Goal: Task Accomplishment & Management: Use online tool/utility

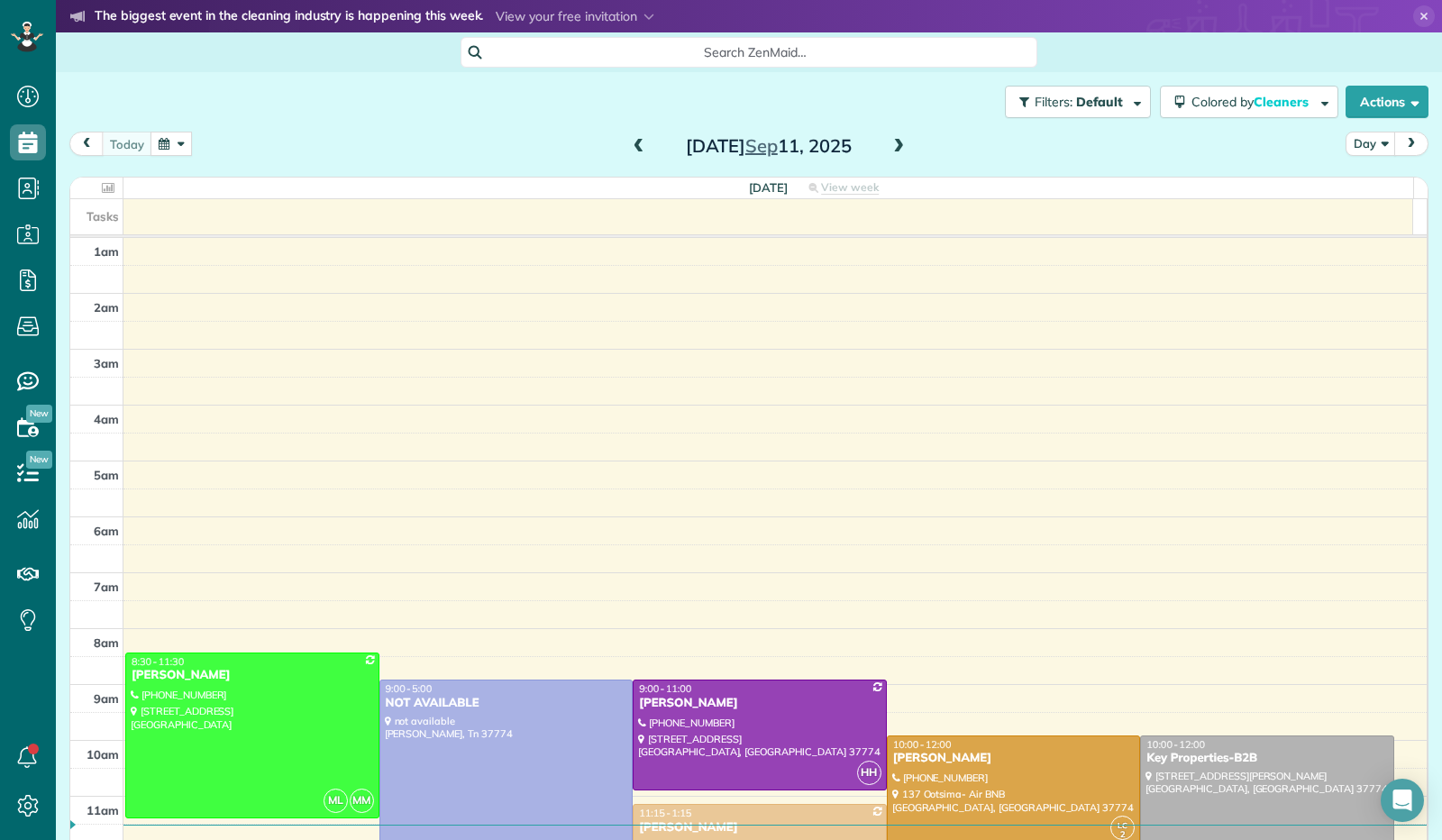
scroll to position [333, 0]
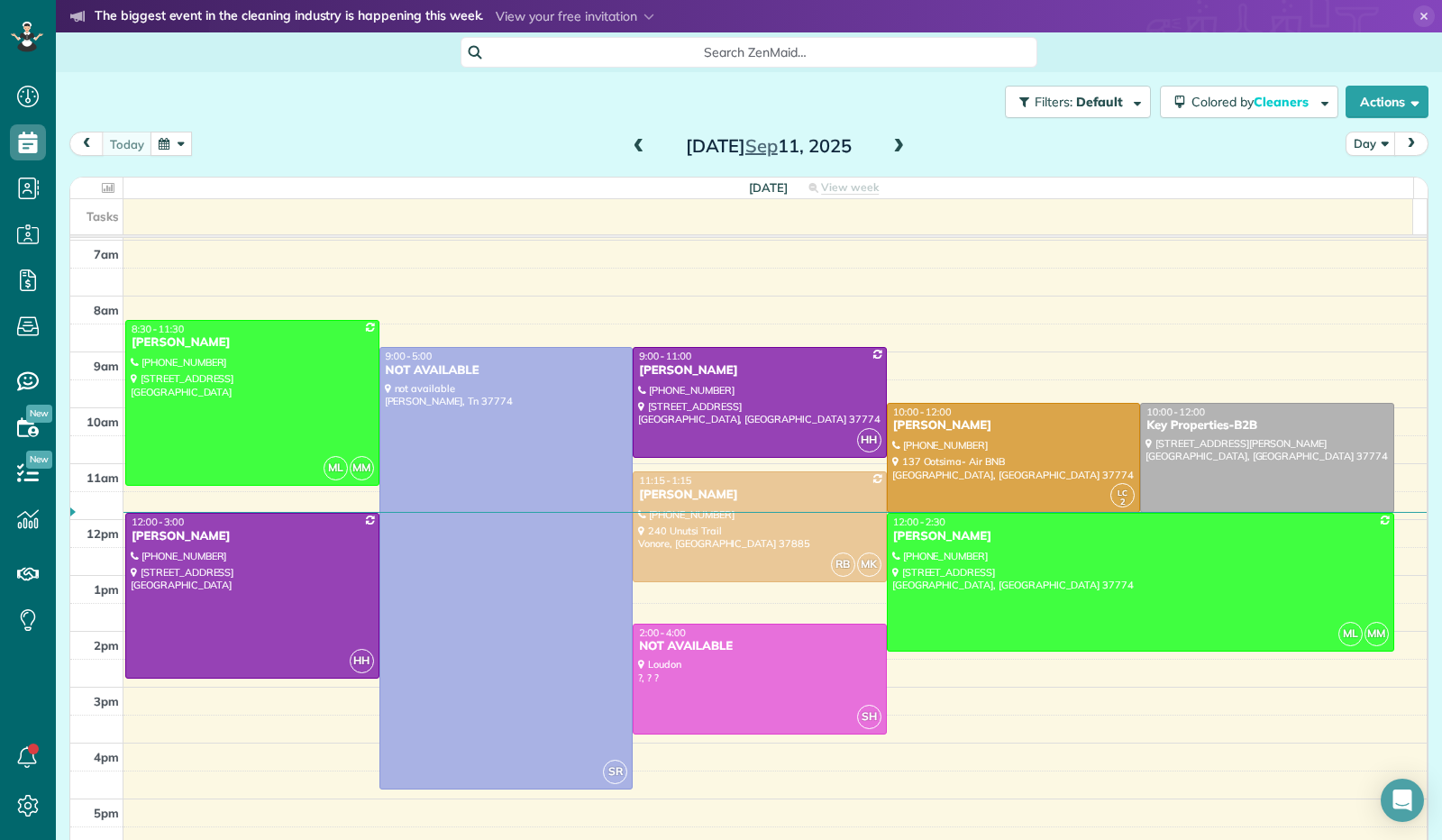
click at [896, 151] on span at bounding box center [898, 146] width 20 height 16
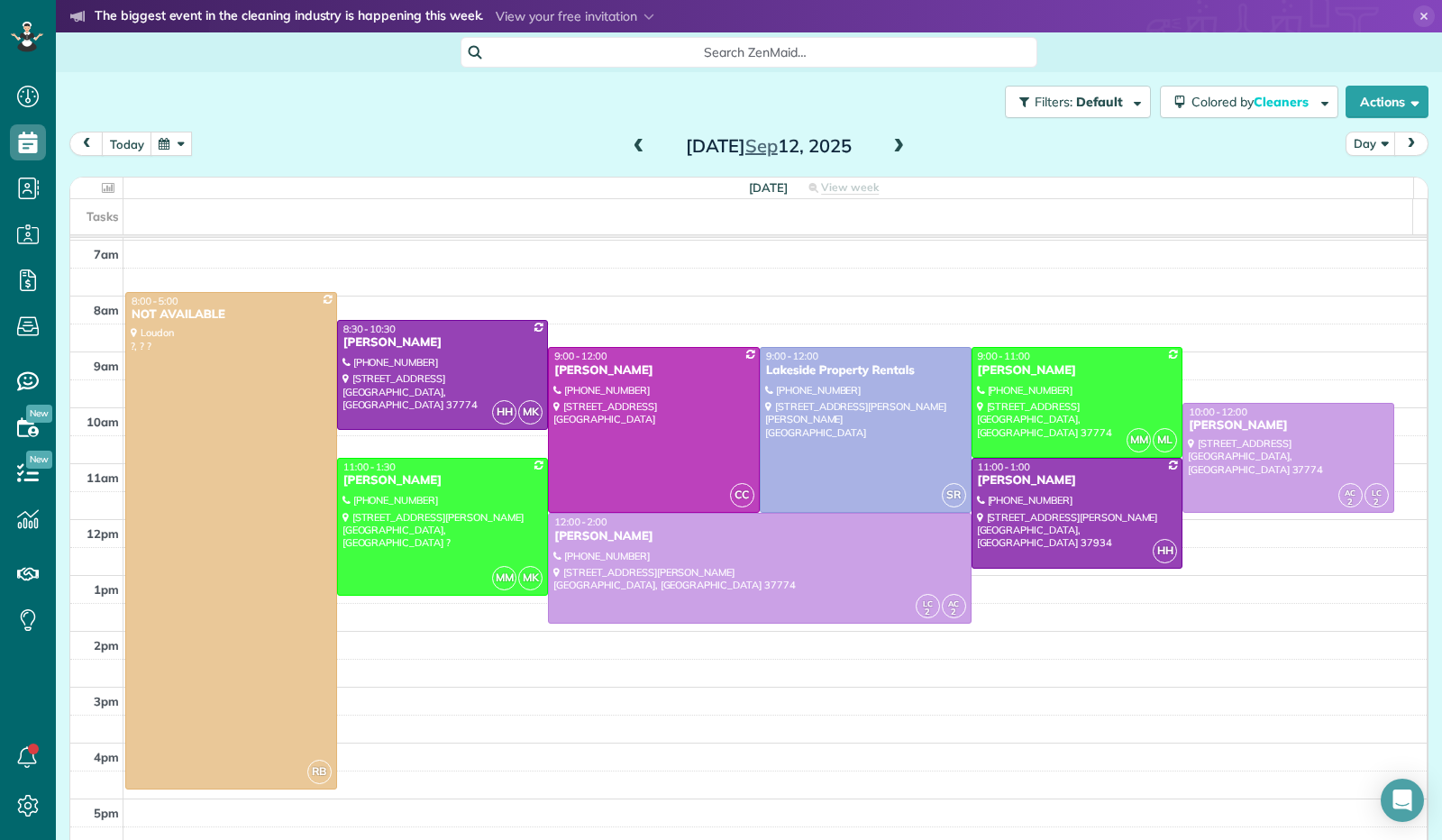
click at [888, 147] on span at bounding box center [898, 146] width 20 height 16
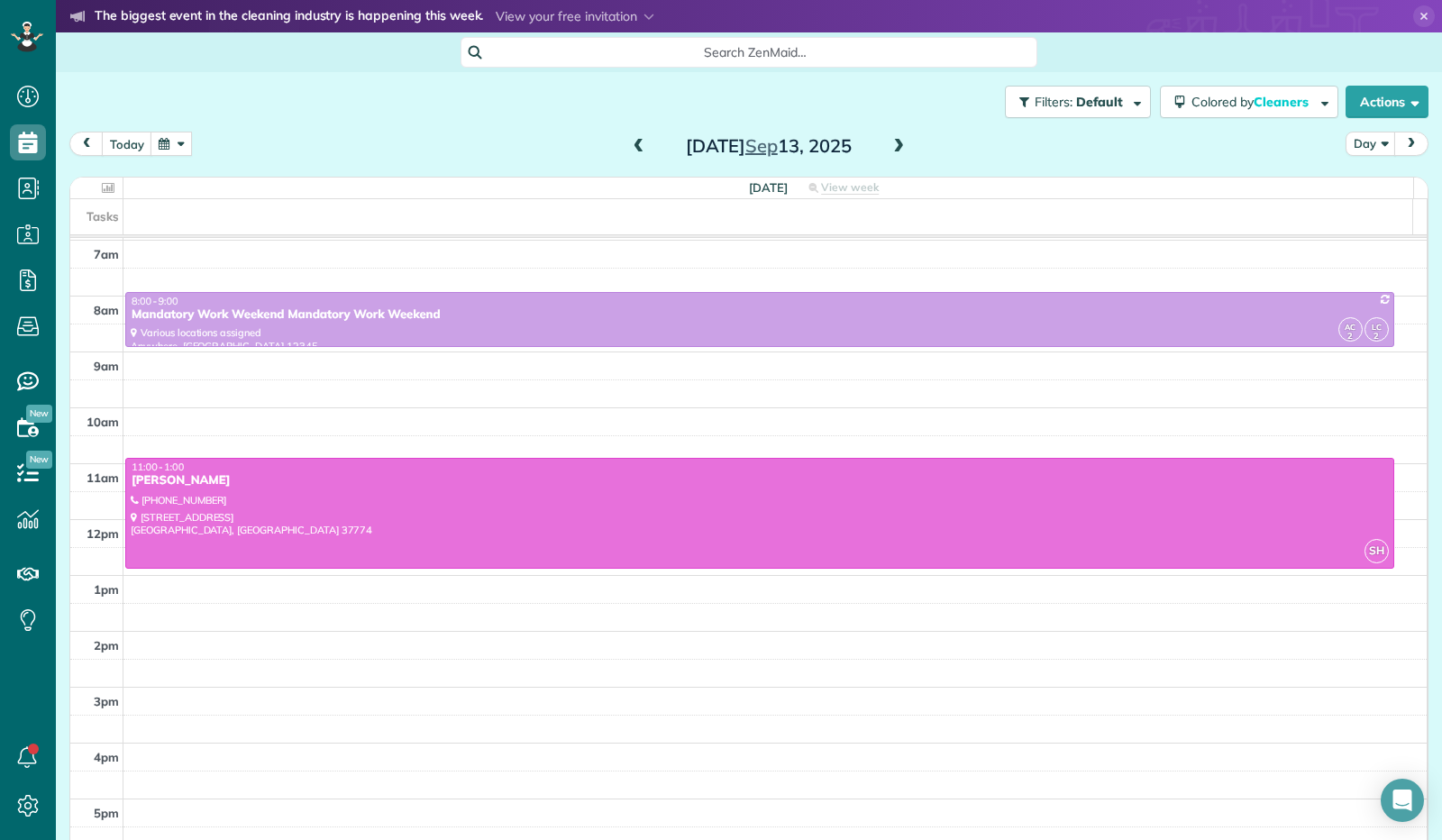
click at [888, 147] on span at bounding box center [898, 146] width 20 height 16
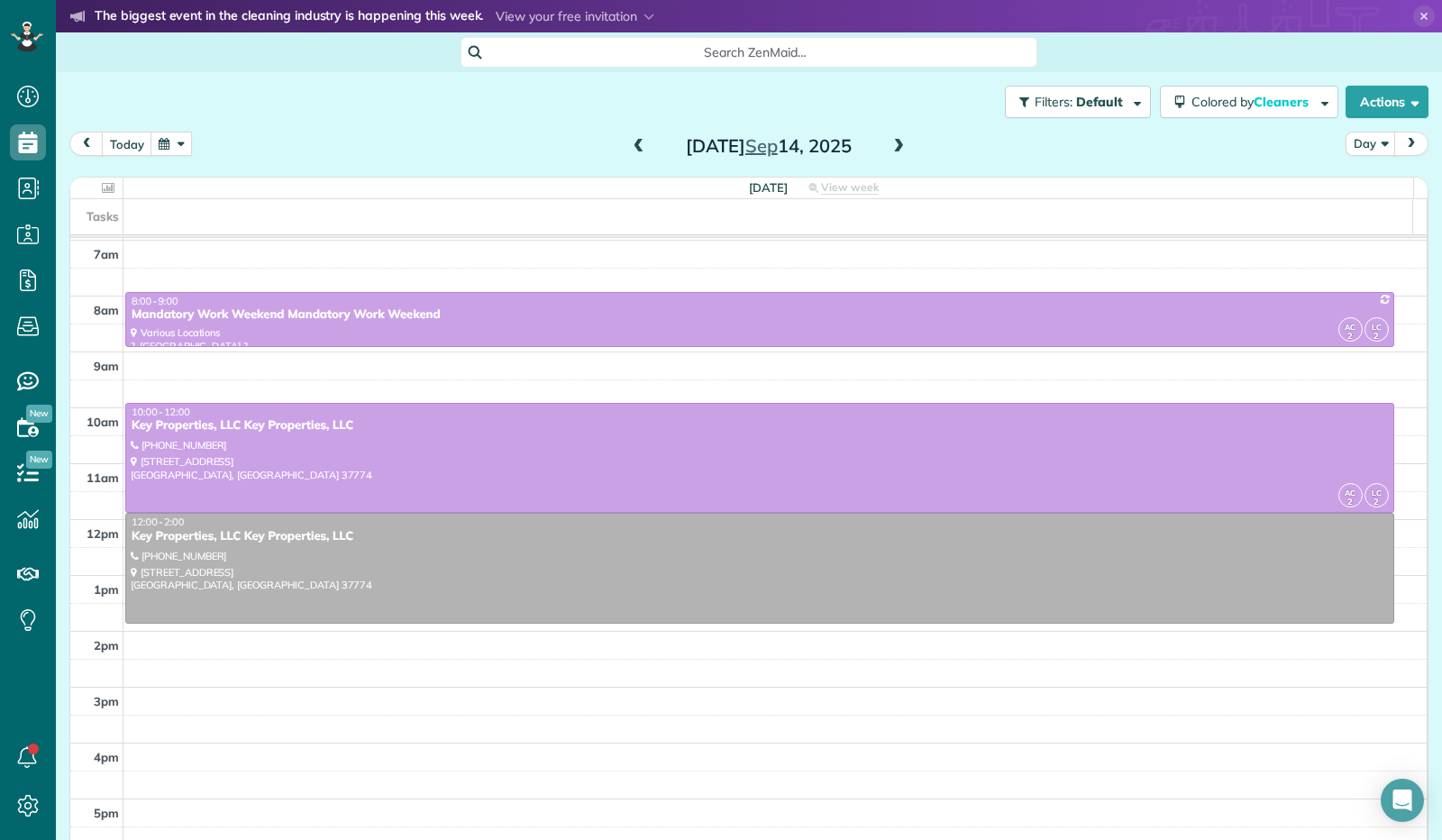
click at [888, 148] on span at bounding box center [898, 146] width 20 height 16
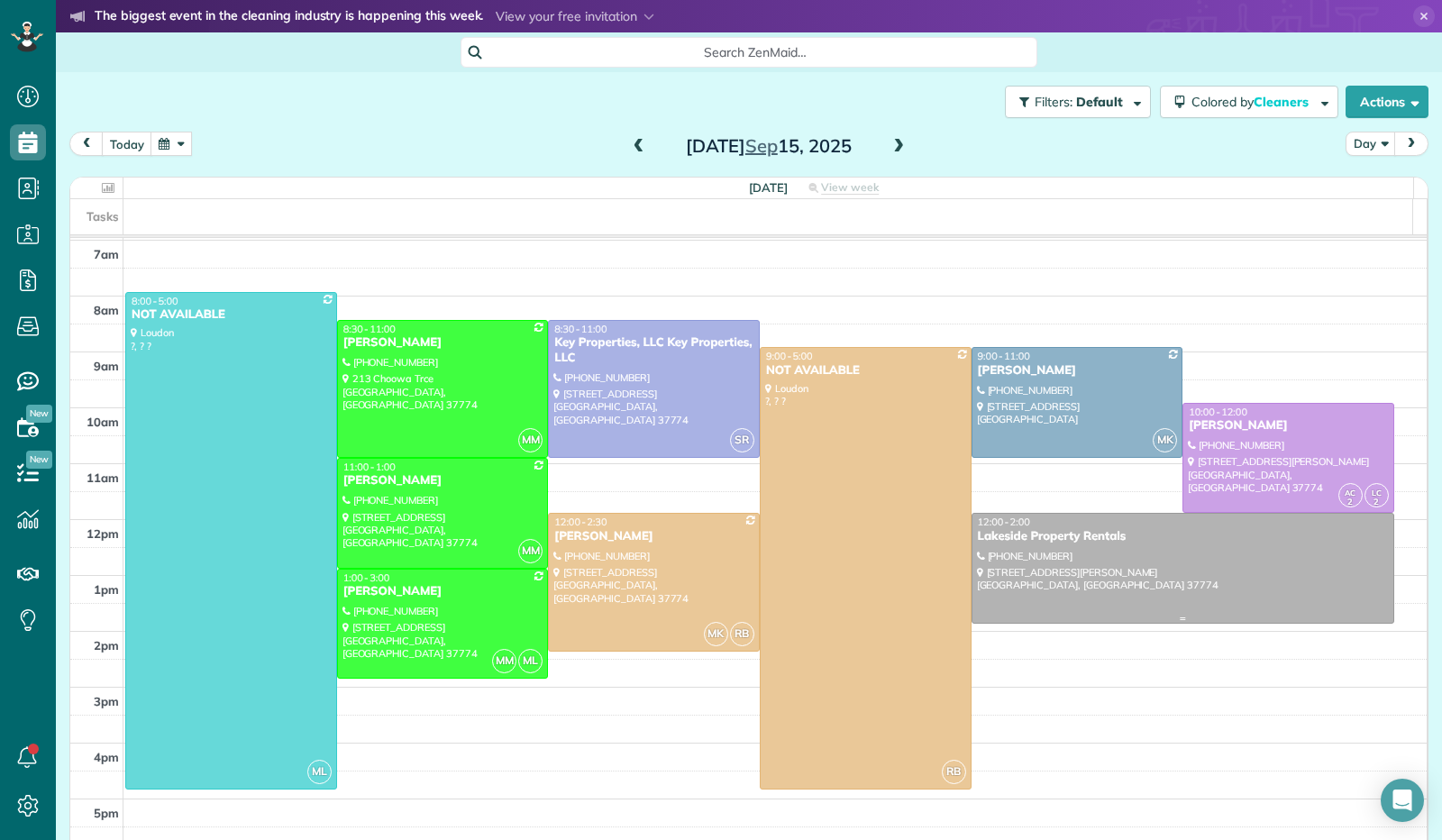
click at [1147, 552] on div at bounding box center [1182, 568] width 421 height 109
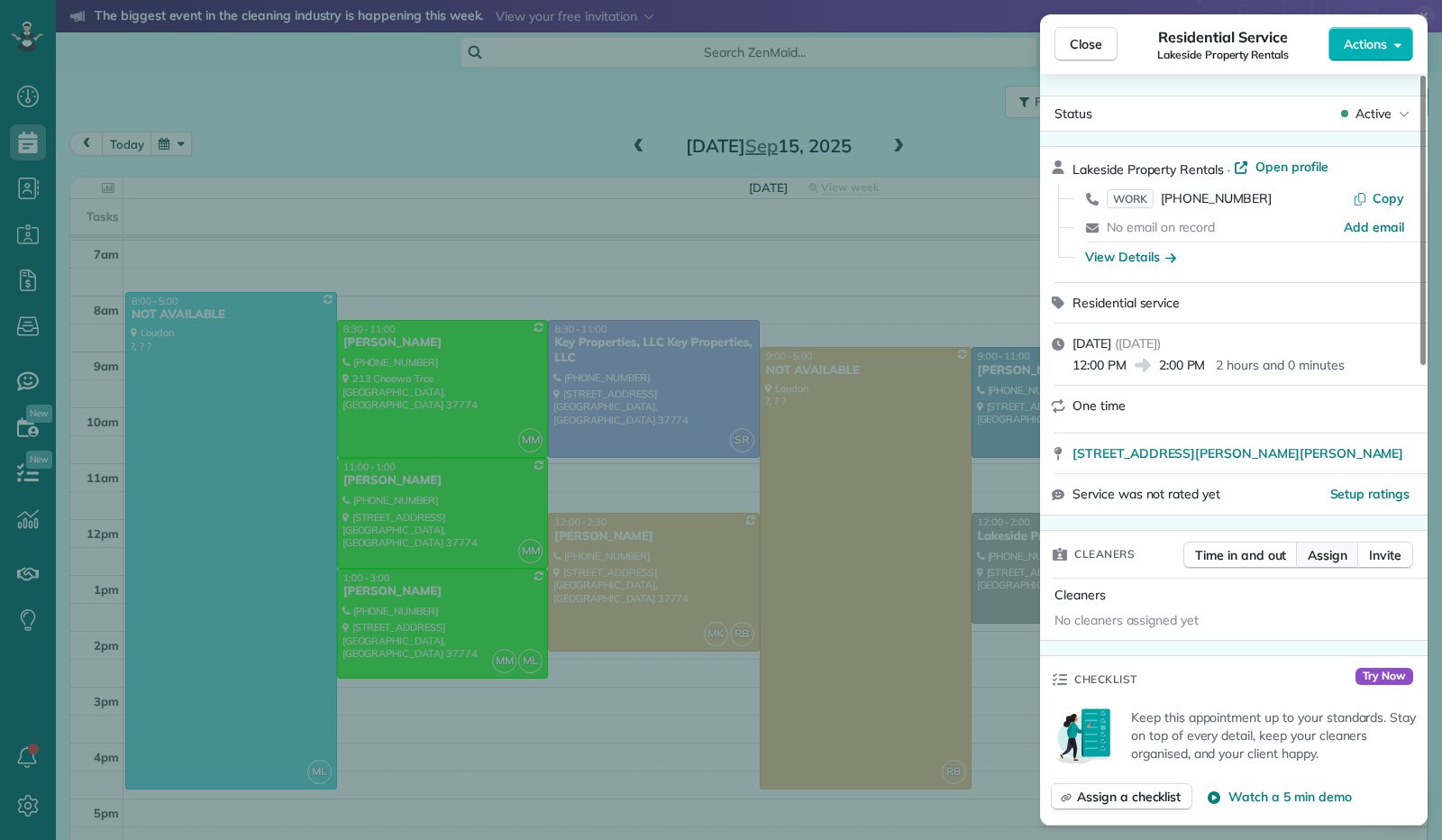
click at [1317, 556] on span "Assign" at bounding box center [1327, 555] width 40 height 18
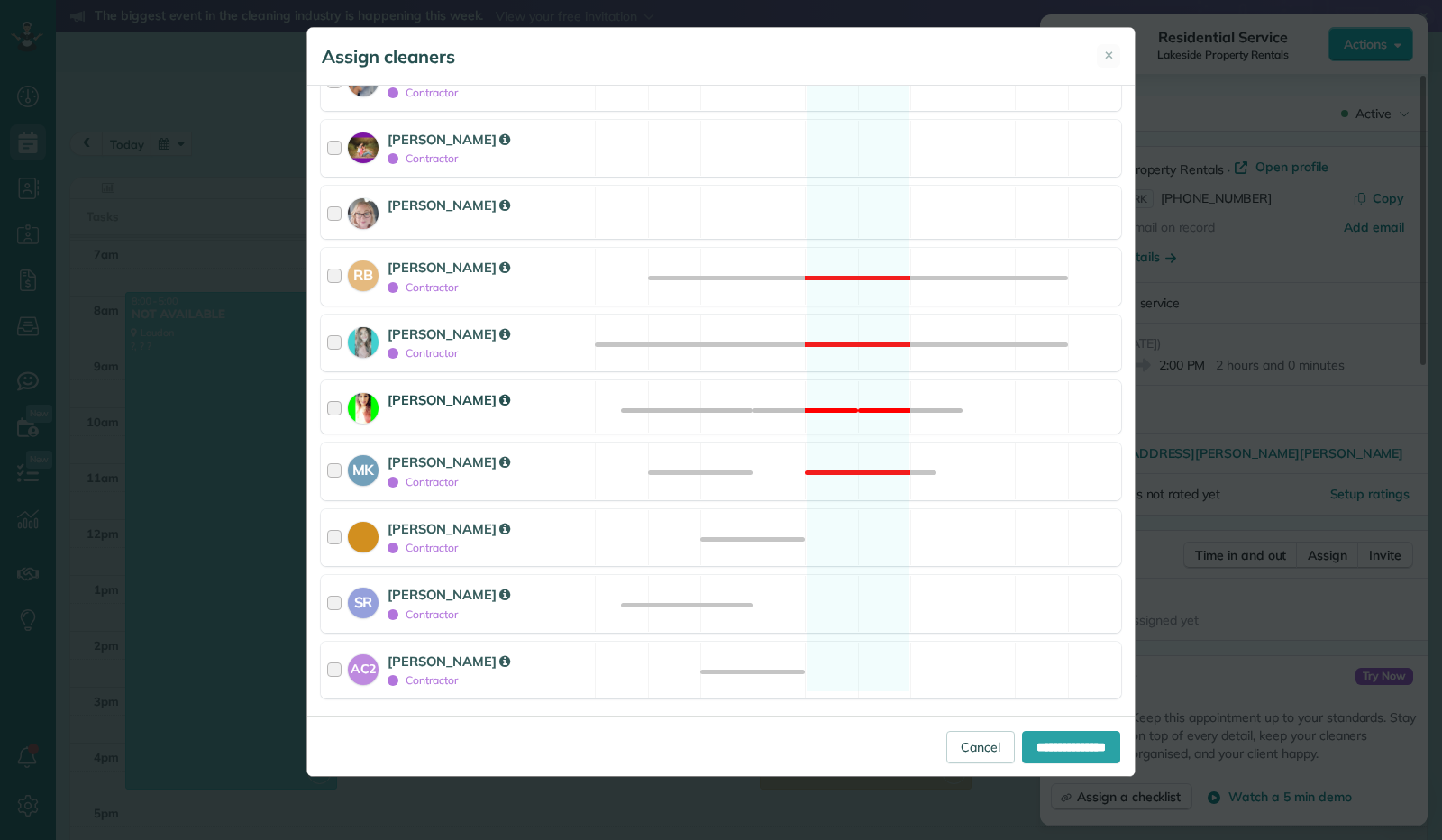
scroll to position [319, 0]
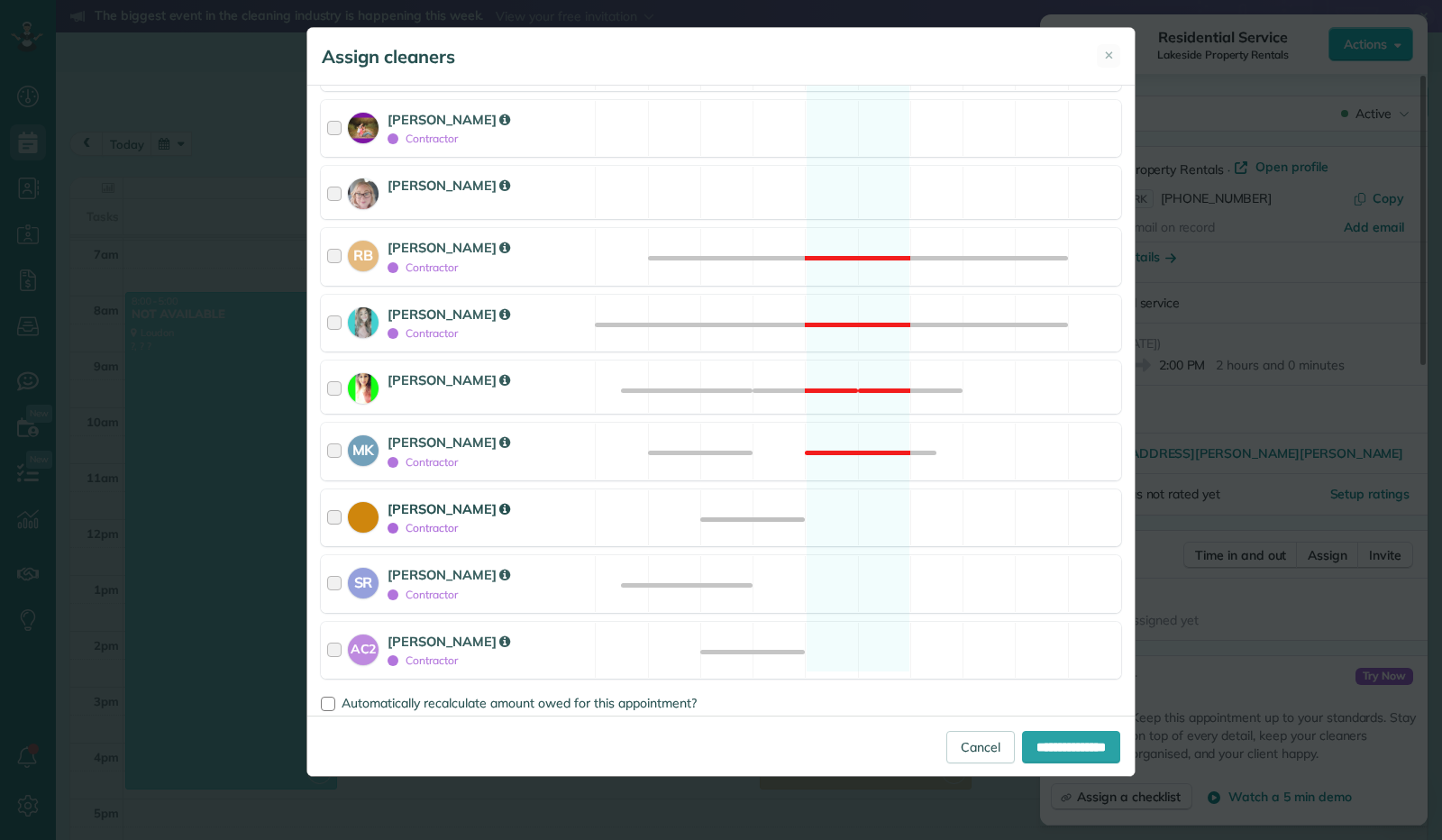
click at [337, 509] on div at bounding box center [337, 518] width 20 height 38
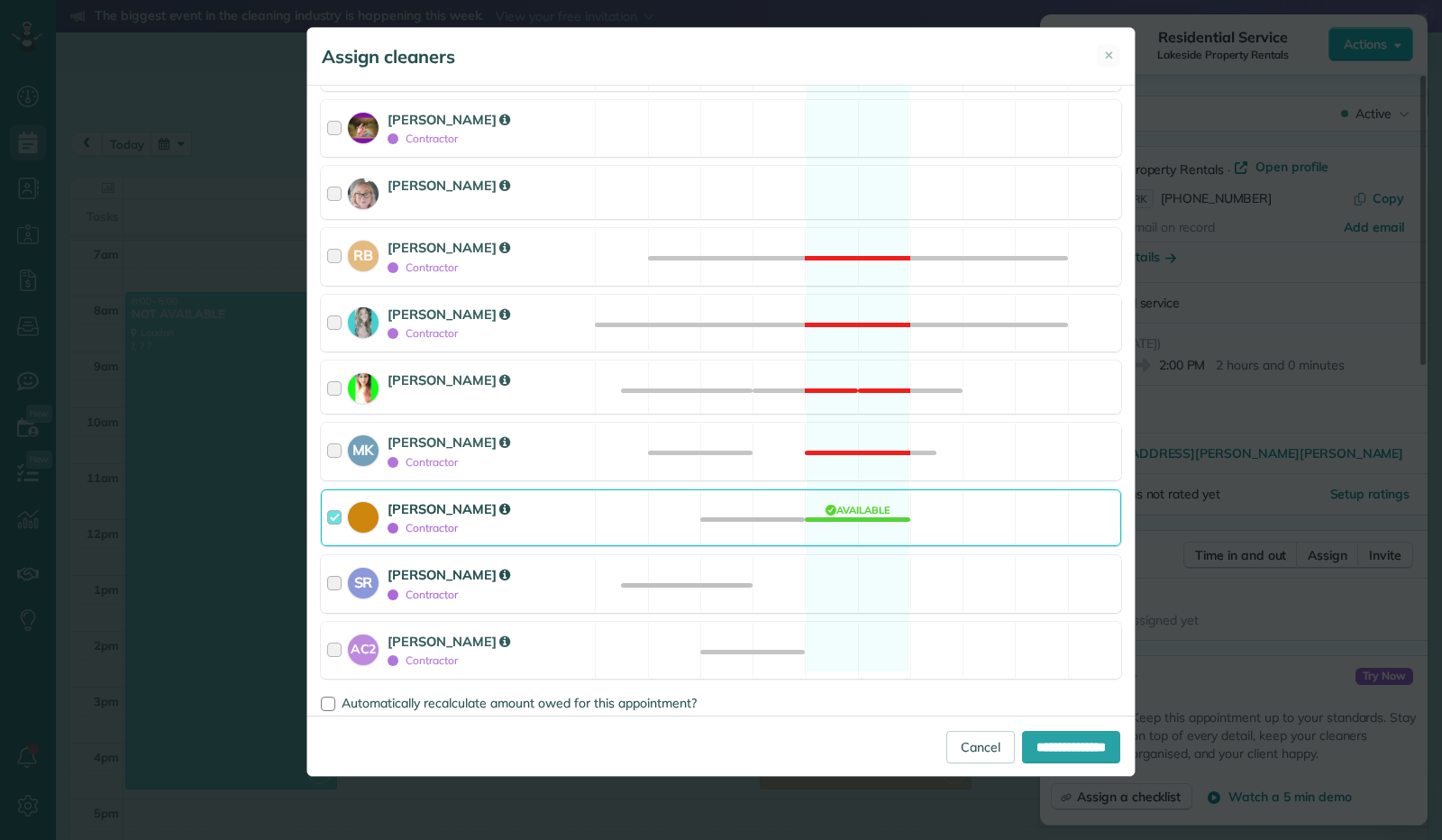
click at [334, 579] on div at bounding box center [337, 584] width 20 height 38
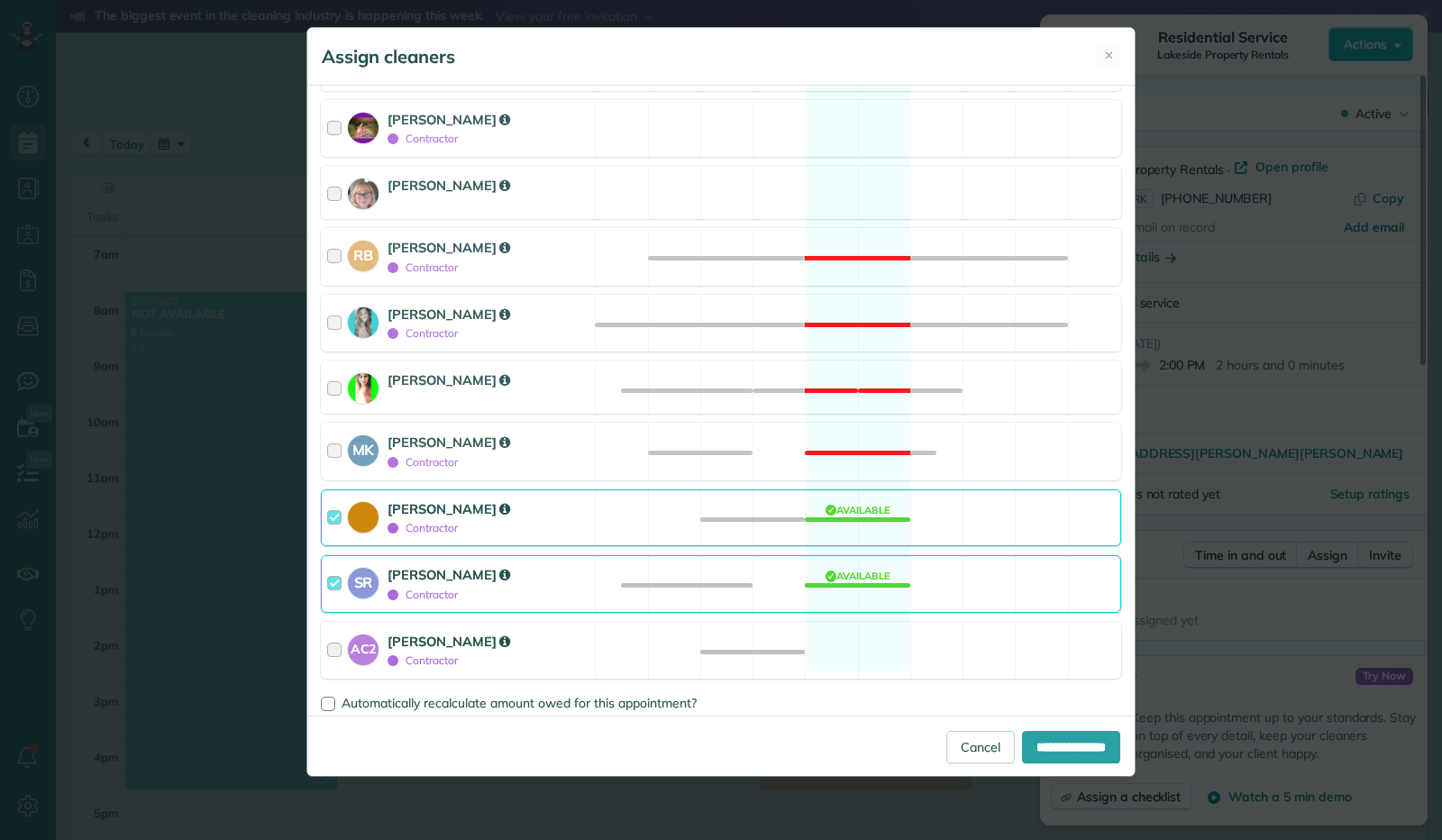
click at [335, 637] on div at bounding box center [337, 650] width 20 height 38
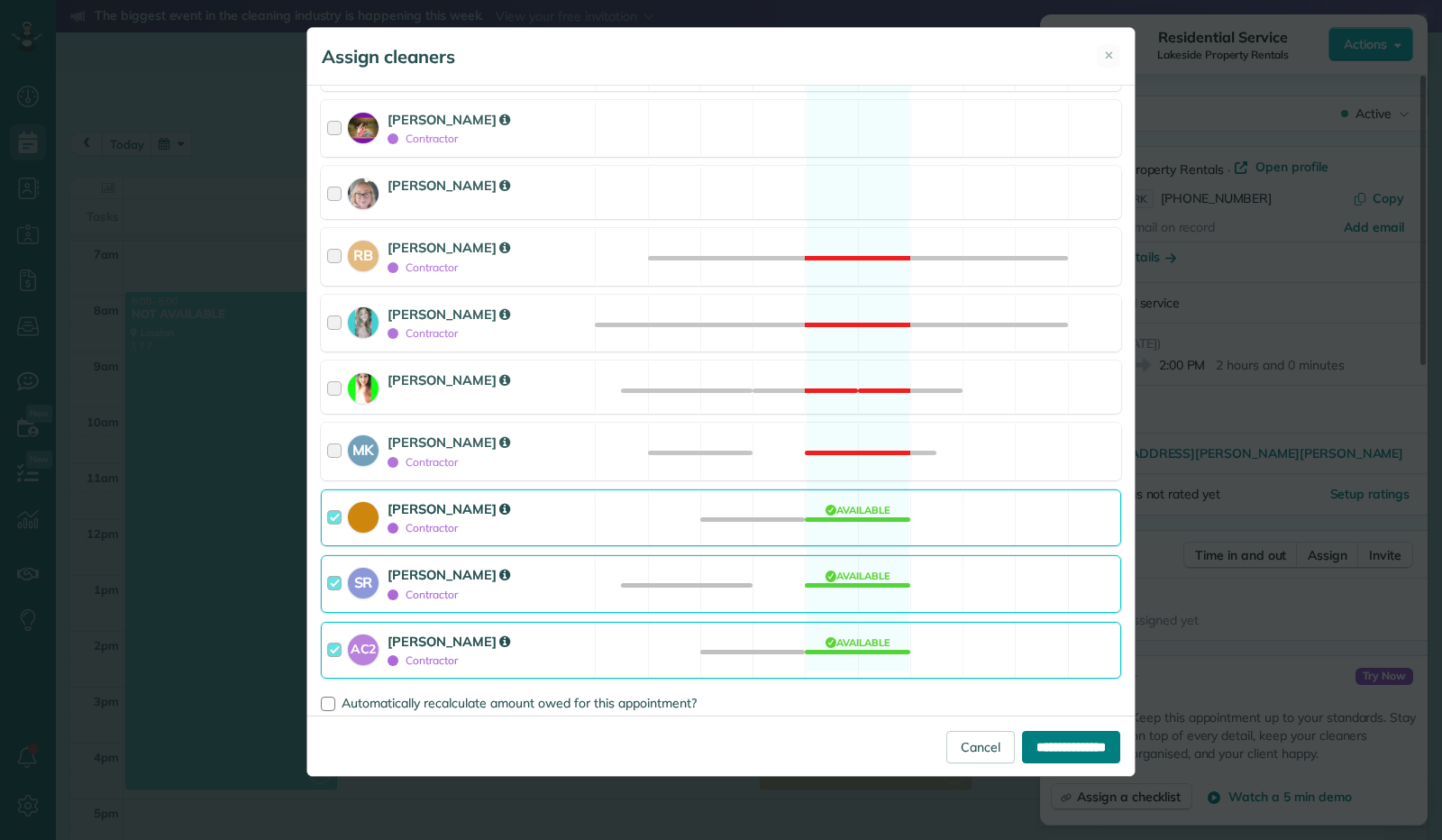
click at [1042, 742] on input "**********" at bounding box center [1071, 747] width 98 height 33
type input "**********"
